Goal: Communication & Community: Answer question/provide support

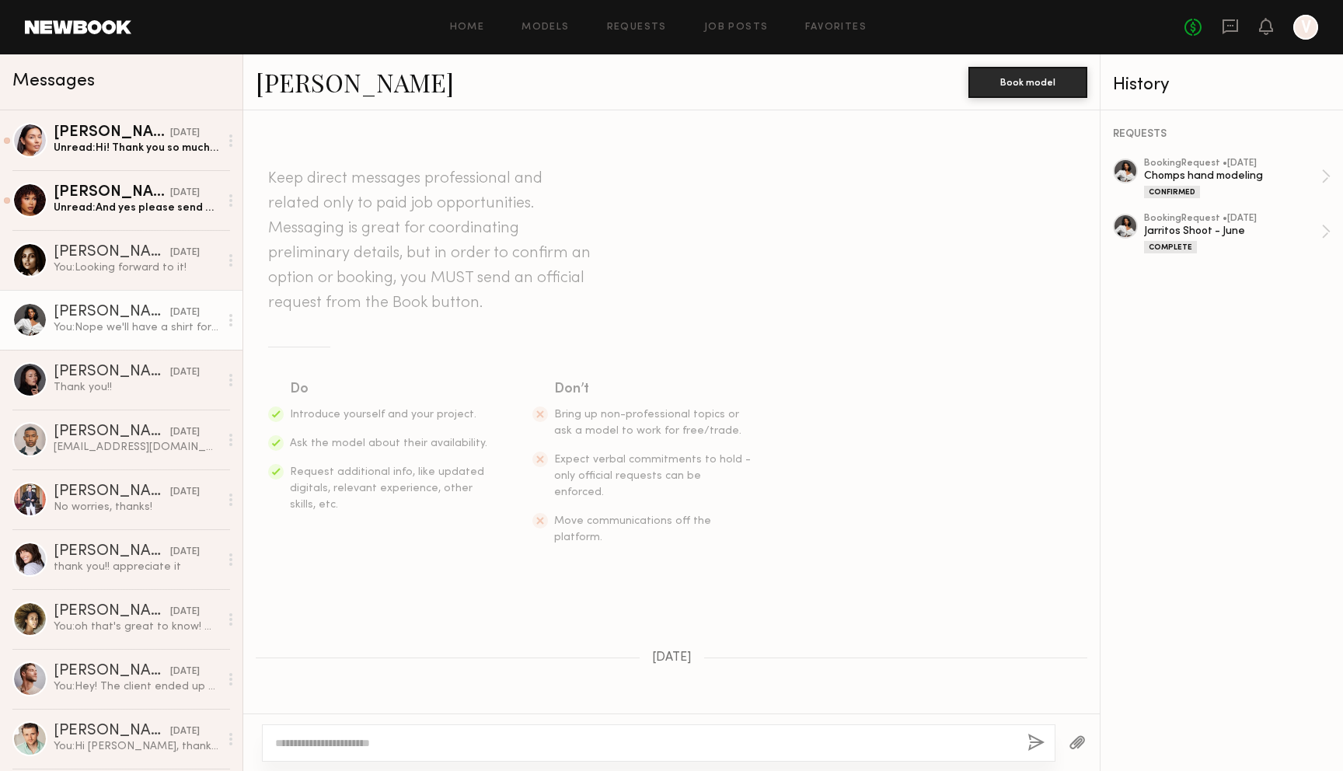
scroll to position [1593, 0]
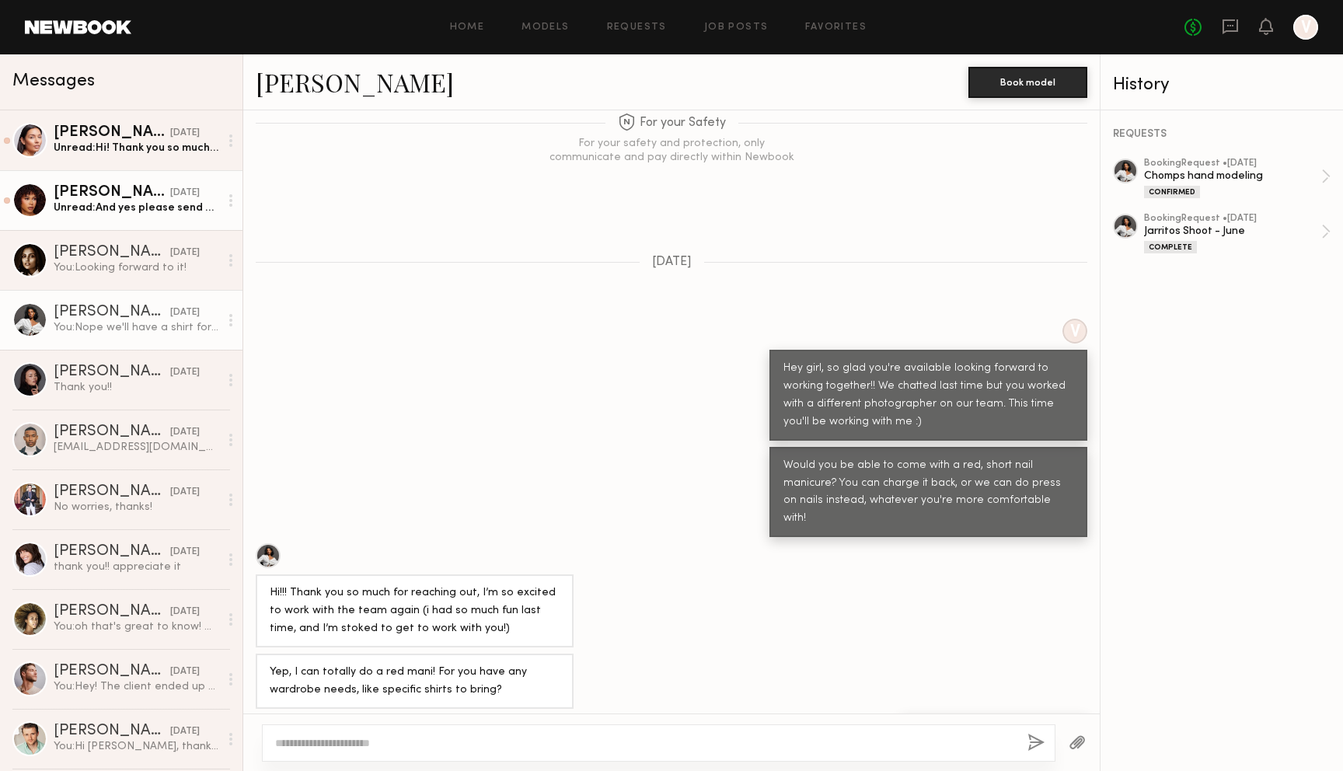
click at [155, 215] on link "[PERSON_NAME] [DATE] Unread: And yes please send me the list of other to tag ☺️" at bounding box center [121, 200] width 243 height 60
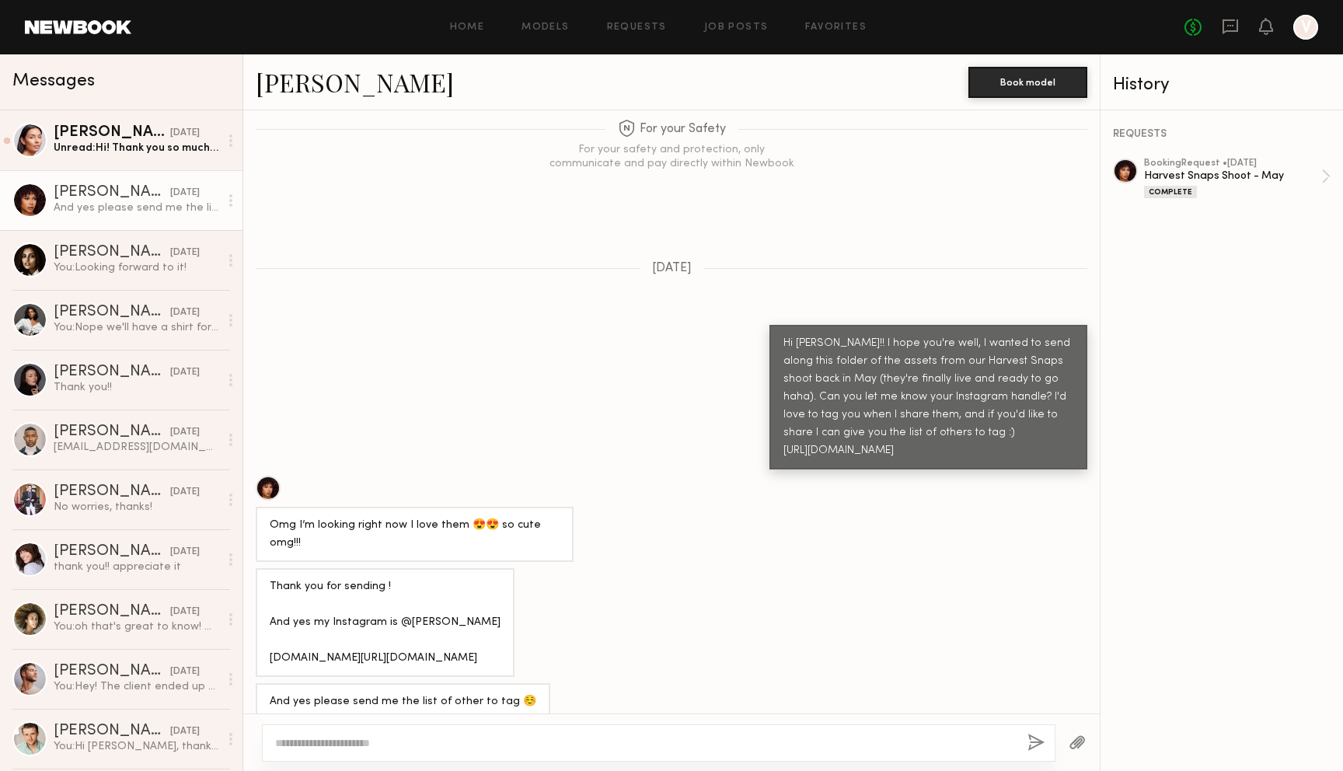
scroll to position [970, 0]
drag, startPoint x: 940, startPoint y: 451, endPoint x: 781, endPoint y: 452, distance: 158.6
click at [781, 452] on div "Hi [PERSON_NAME]!! I hope you're well, I wanted to send along this folder of th…" at bounding box center [929, 399] width 318 height 145
copy div "[URL][DOMAIN_NAME]"
click at [830, 602] on div "Thank you for sending ! And yes my Instagram is @[PERSON_NAME] [DOMAIN_NAME][UR…" at bounding box center [671, 624] width 857 height 109
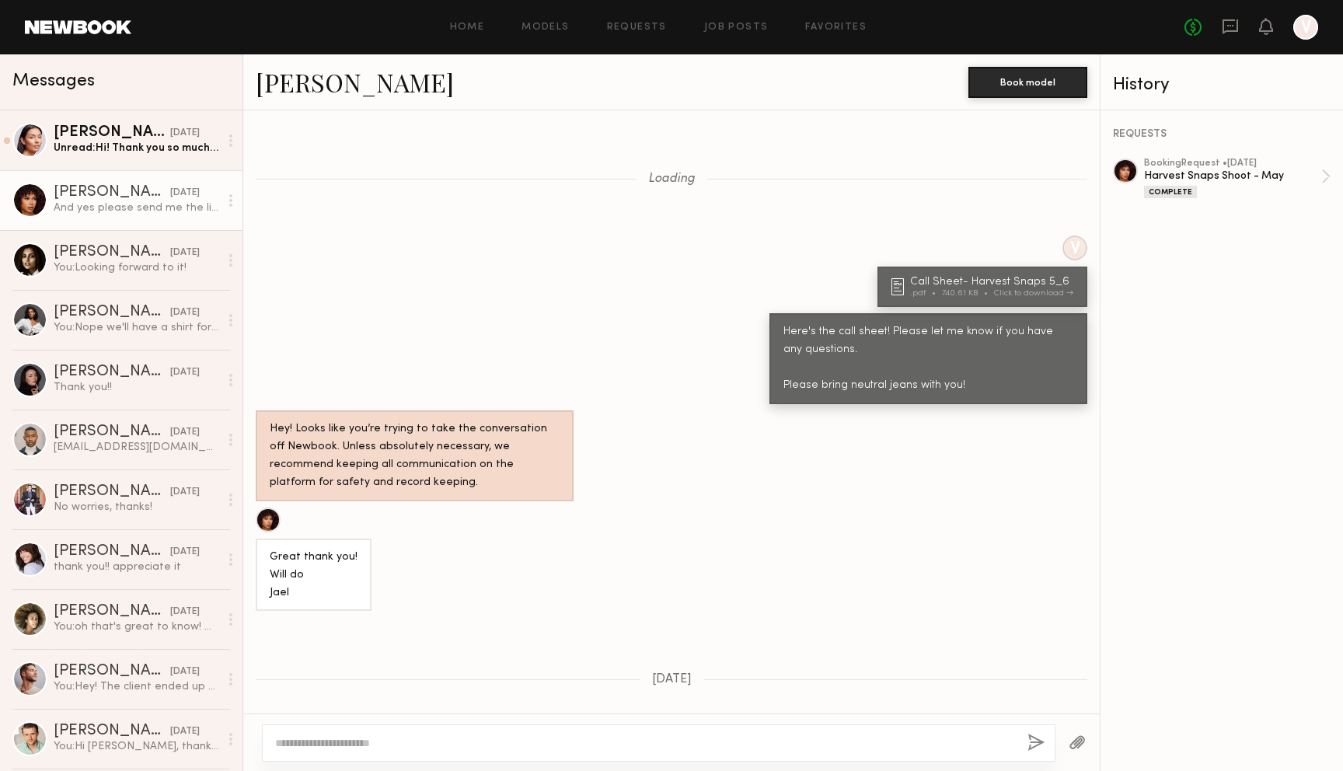
scroll to position [1927, 0]
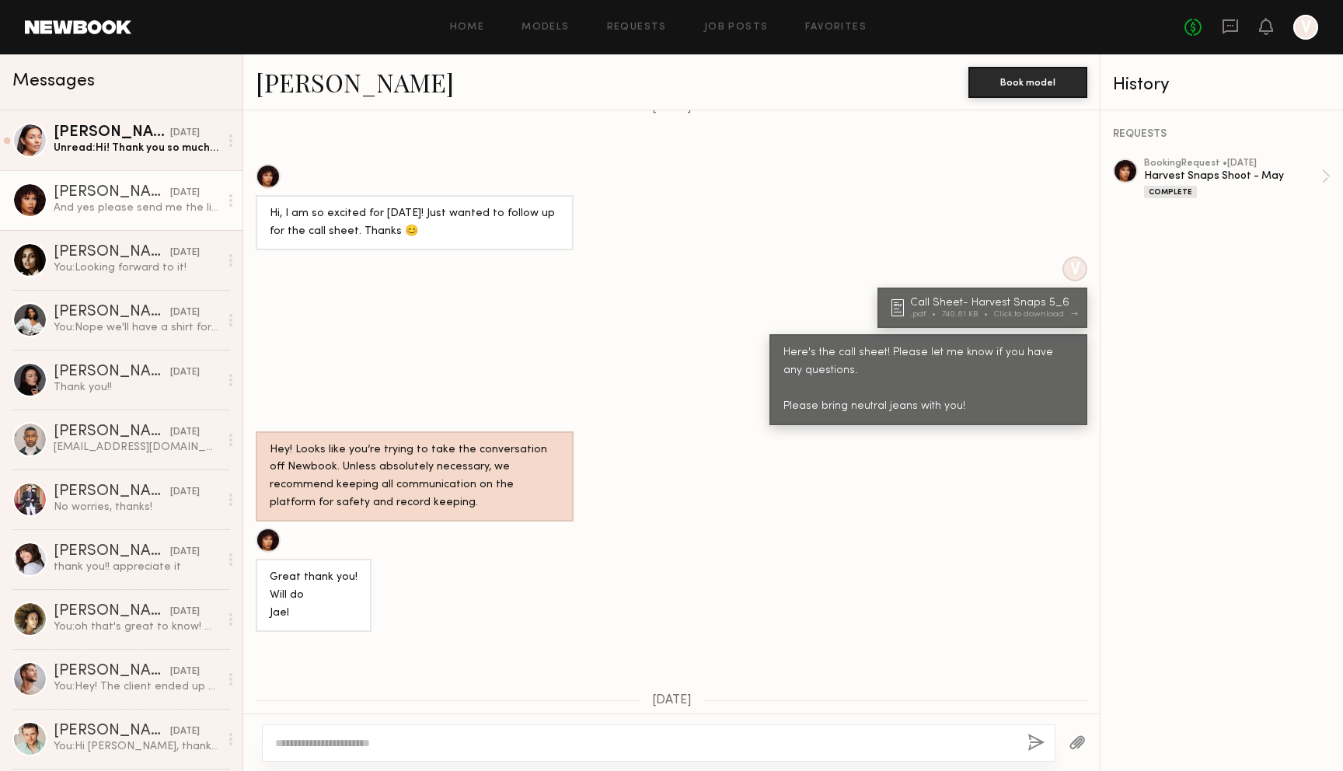
click at [964, 298] on div "Call Sheet- Harvest Snaps 5_6" at bounding box center [994, 303] width 168 height 11
click at [984, 183] on div "Hi, I am so excited for [DATE]! Just wanted to follow up for the call sheet. Th…" at bounding box center [671, 207] width 857 height 86
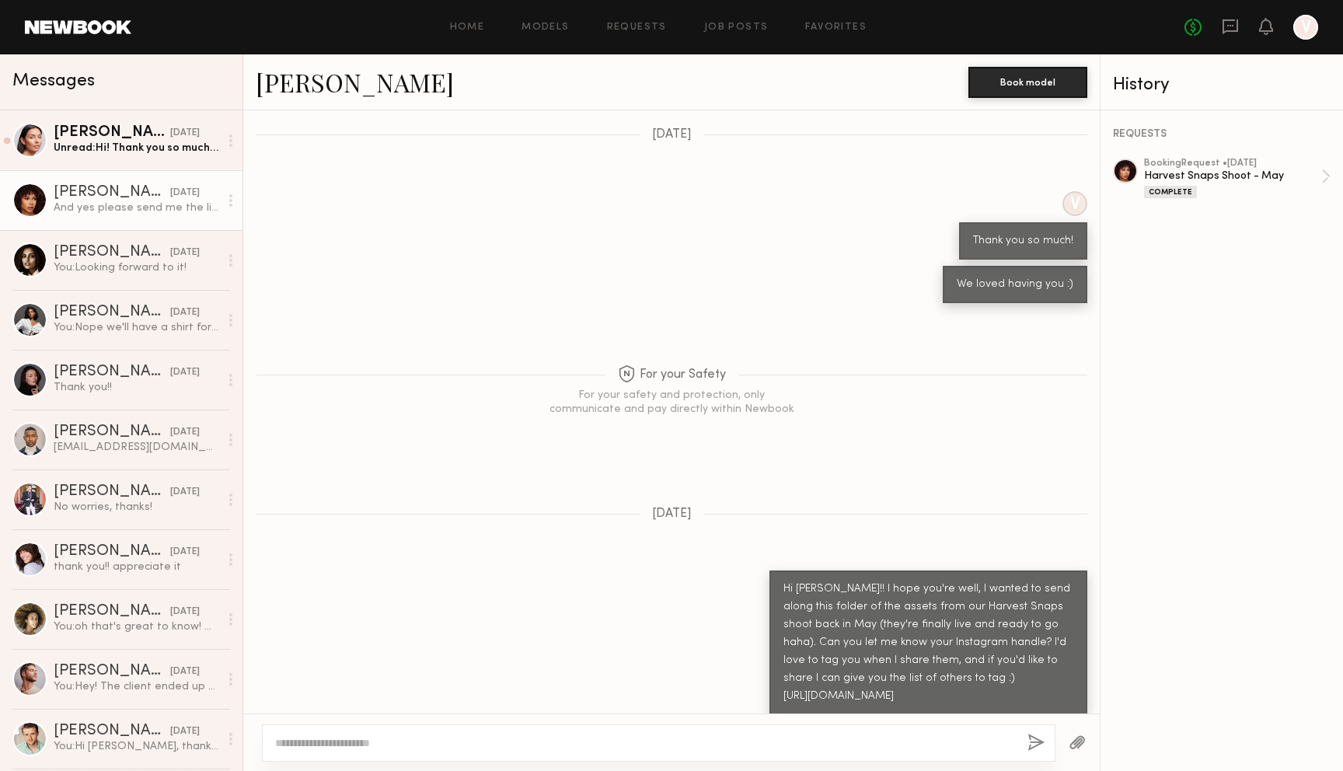
scroll to position [2897, 0]
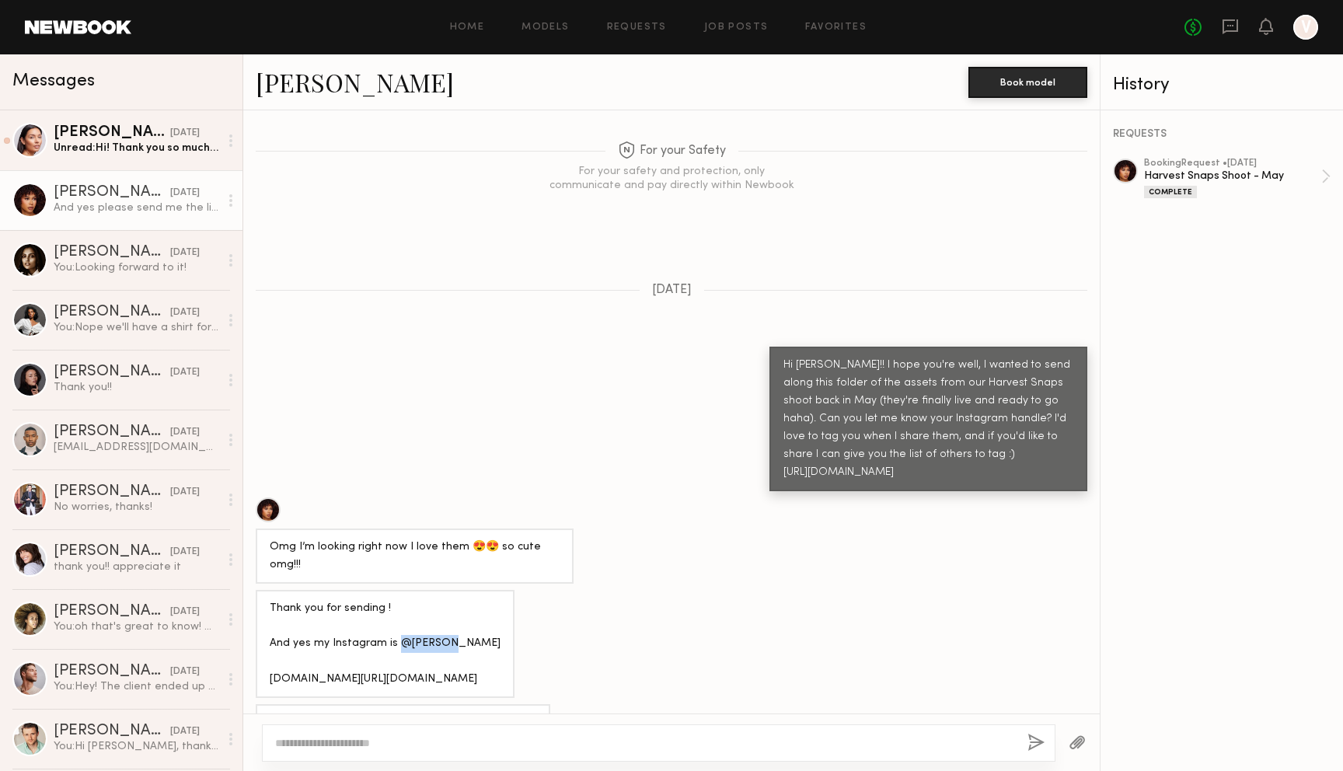
drag, startPoint x: 439, startPoint y: 603, endPoint x: 393, endPoint y: 603, distance: 45.9
click at [393, 603] on div "Thank you for sending ! And yes my Instagram is @[PERSON_NAME] [DOMAIN_NAME][UR…" at bounding box center [385, 644] width 231 height 89
copy div "@[PERSON_NAME]"
click at [712, 599] on div "Thank you for sending ! And yes my Instagram is @[PERSON_NAME] [DOMAIN_NAME][UR…" at bounding box center [671, 644] width 857 height 109
